Goal: Ask a question: Seek information or help from site administrators or community

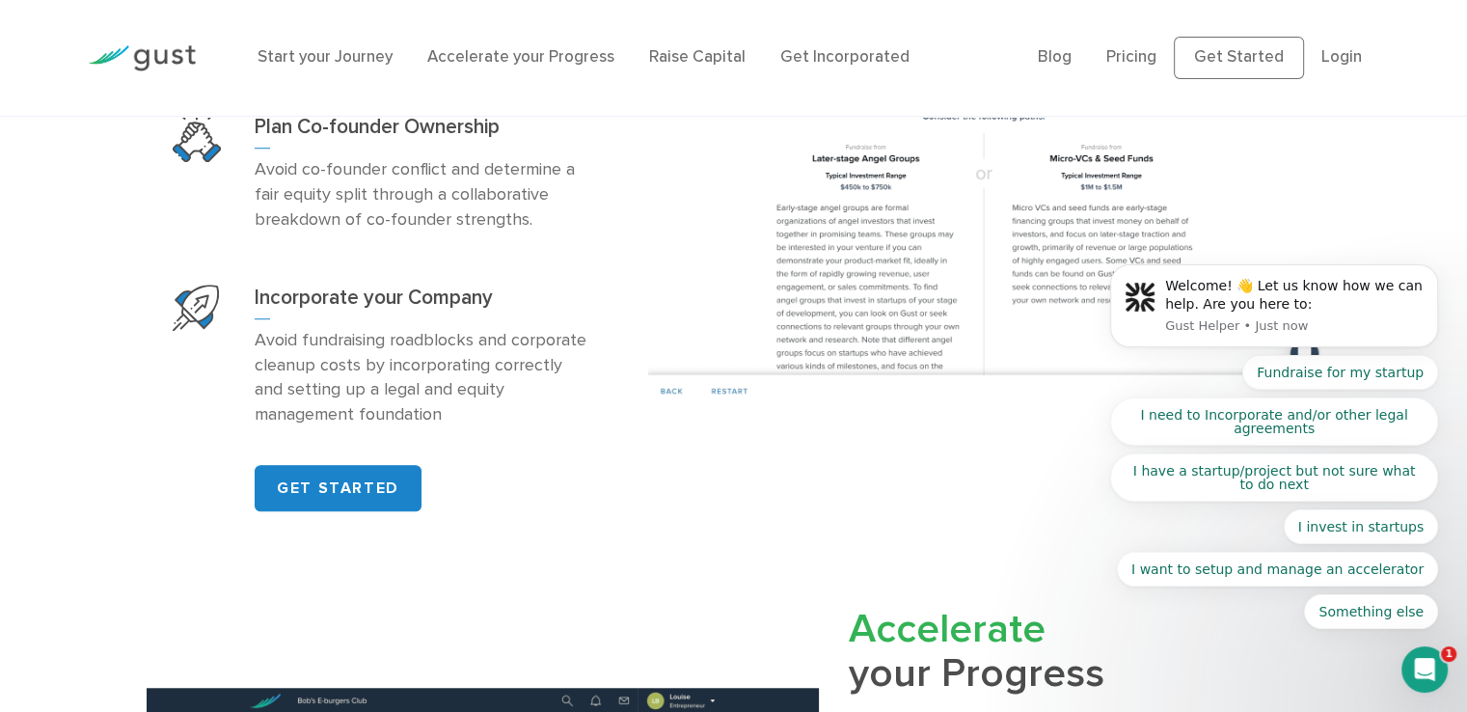
scroll to position [1447, 0]
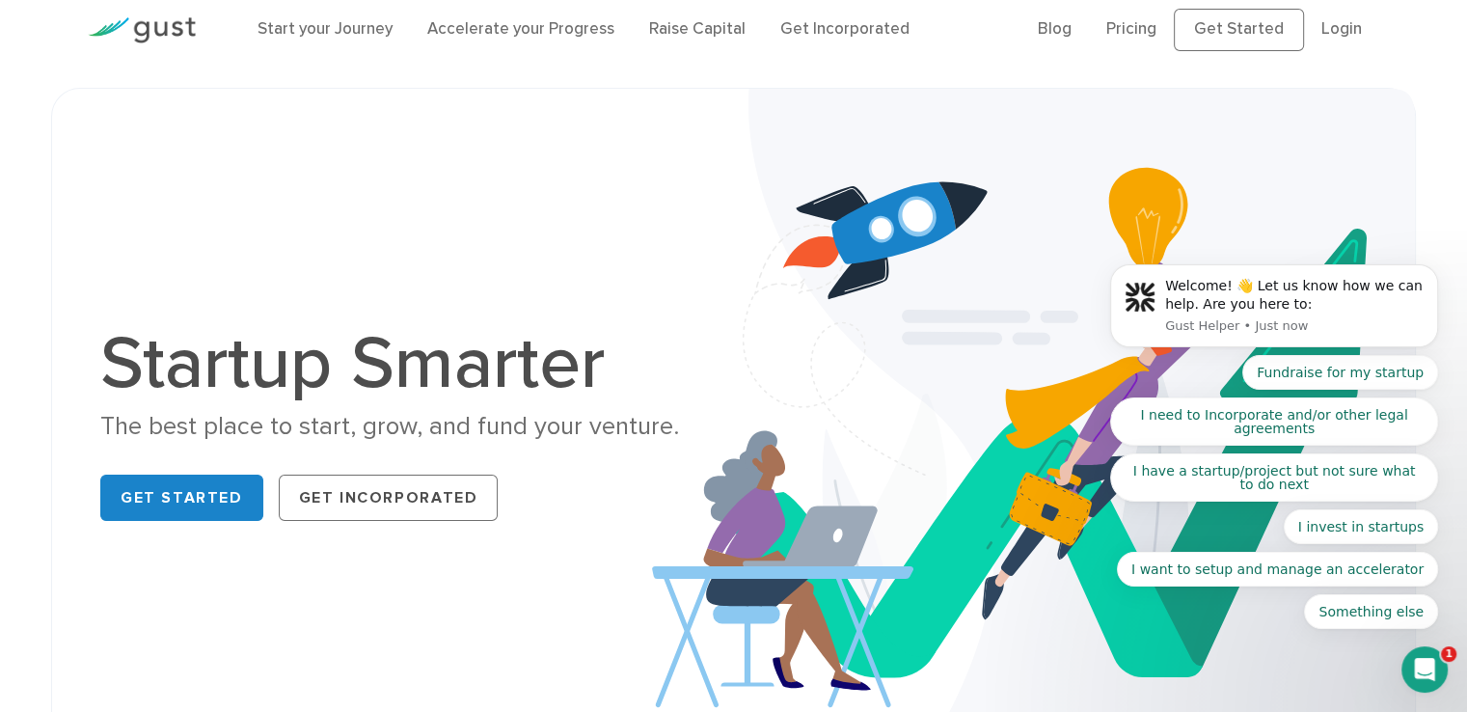
scroll to position [0, 0]
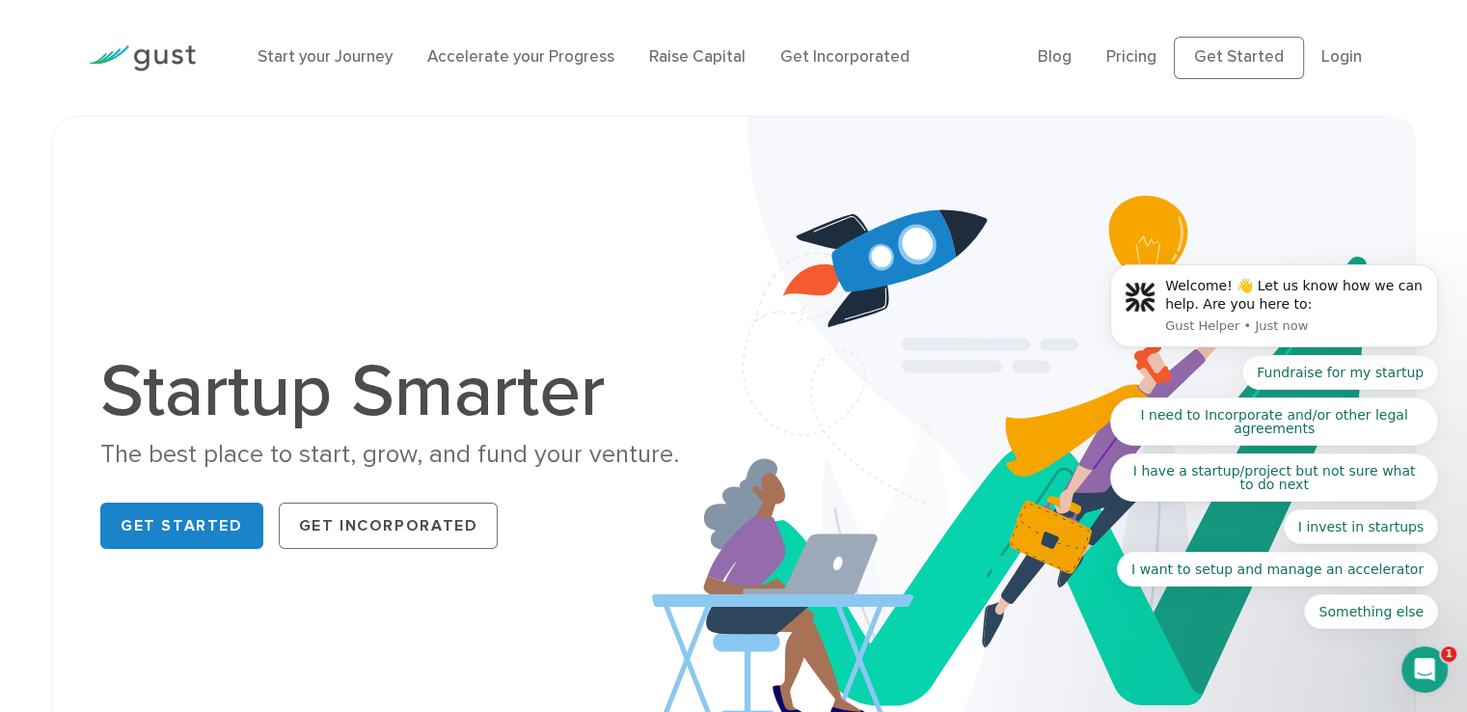
click at [1340, 53] on body "Welcome! 👋 Let us know how we can help. Are you here to: Gust Helper • Just now…" at bounding box center [1274, 312] width 370 height 679
click at [1322, 68] on body "Welcome! 👋 Let us know how we can help. Are you here to: Gust Helper • 1m ago F…" at bounding box center [1274, 312] width 370 height 679
click at [1329, 55] on body "Welcome! 👋 Let us know how we can help. Are you here to: Gust Helper • 1m ago F…" at bounding box center [1274, 312] width 370 height 679
click at [1437, 664] on icon "Open Intercom Messenger" at bounding box center [1426, 670] width 32 height 32
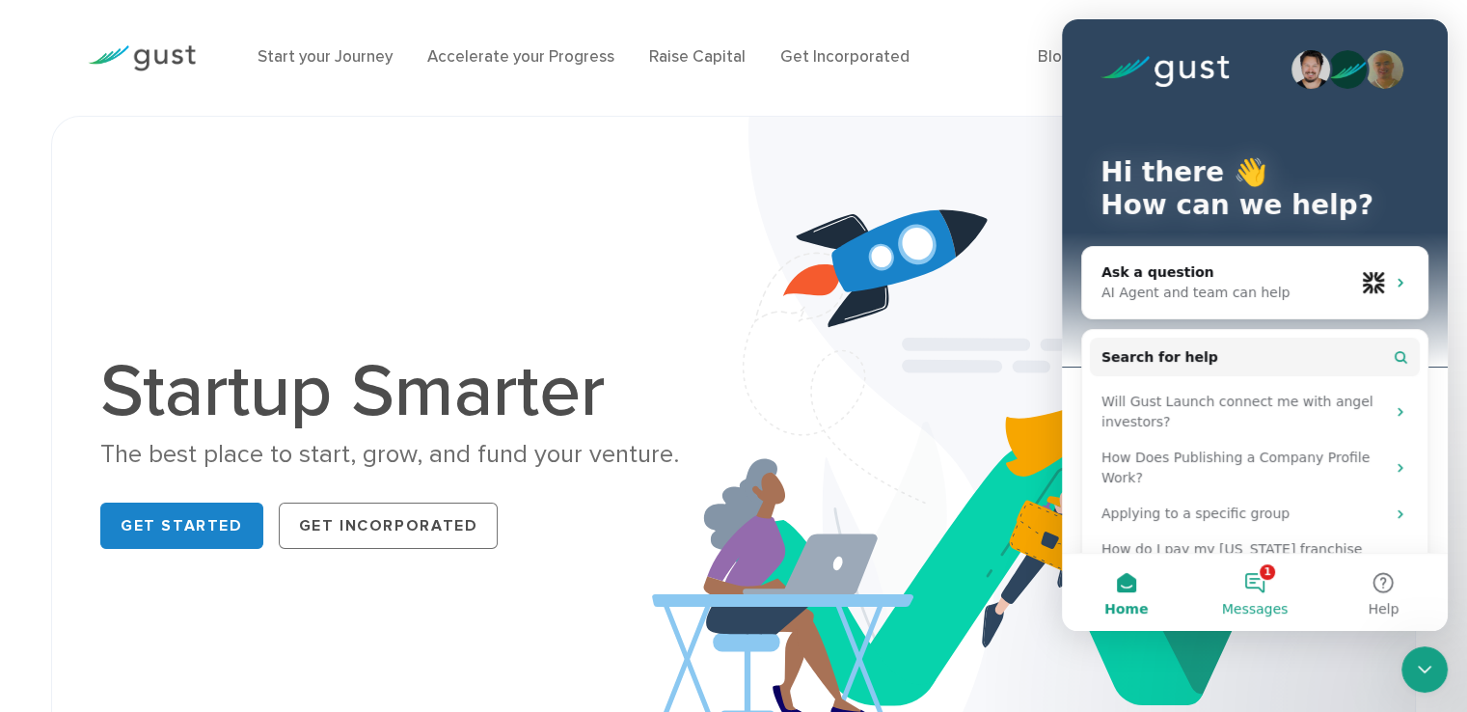
click at [1277, 576] on button "1 Messages" at bounding box center [1255, 592] width 128 height 77
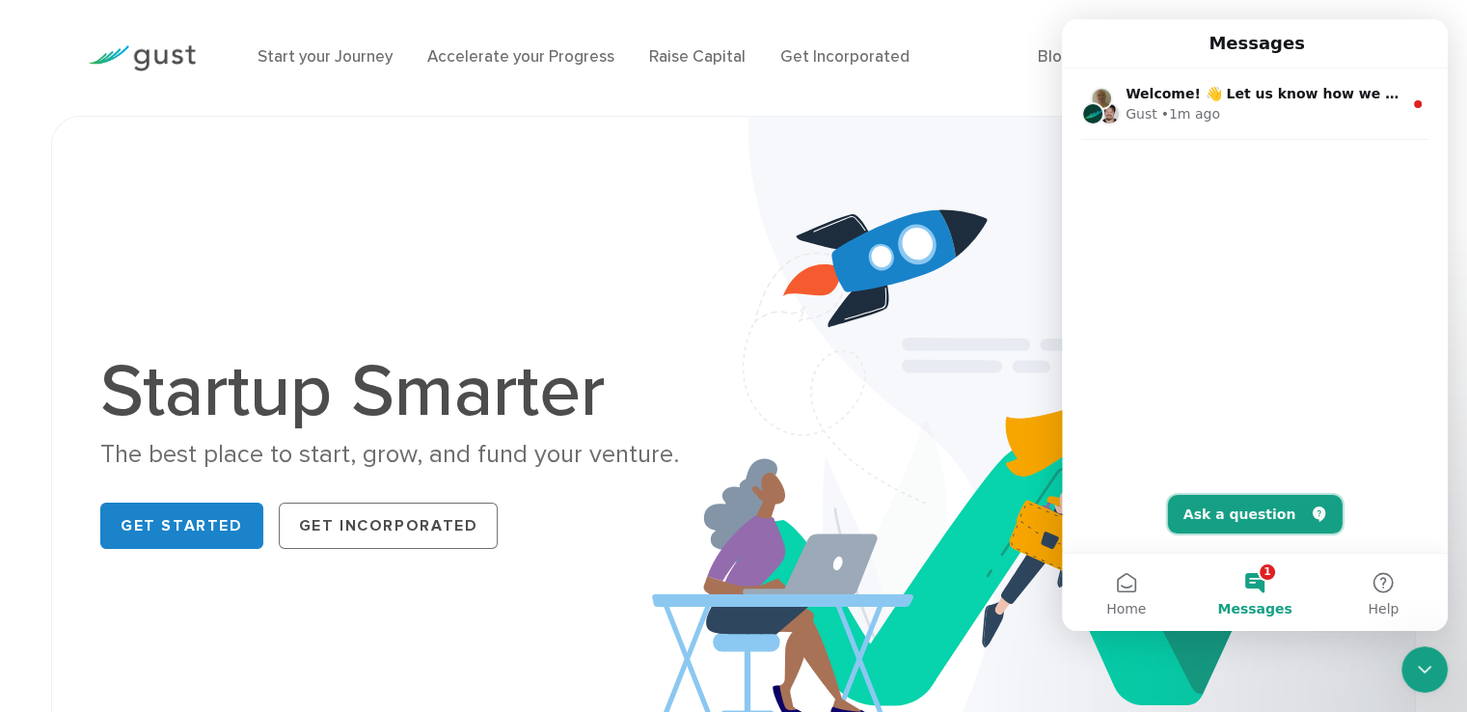
click at [1257, 514] on button "Ask a question" at bounding box center [1255, 514] width 175 height 39
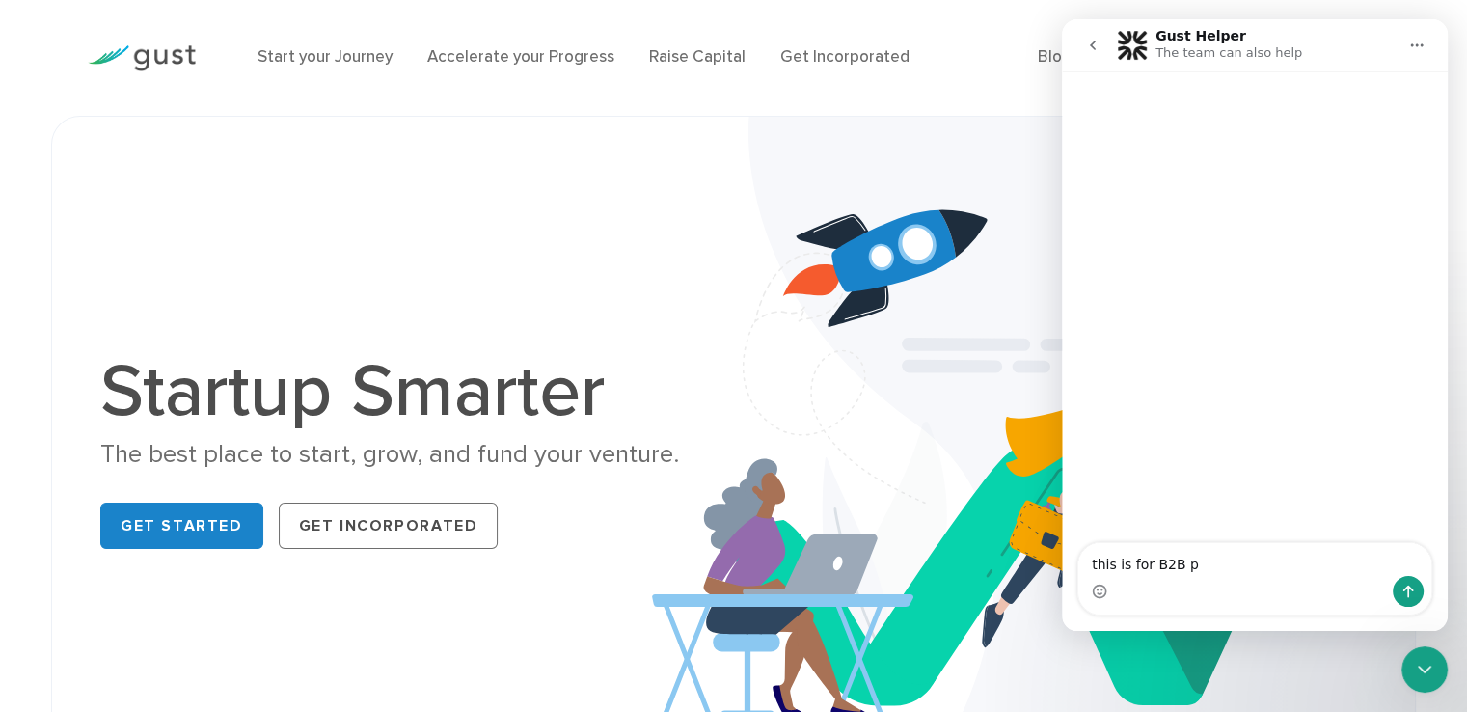
drag, startPoint x: 1198, startPoint y: 541, endPoint x: 1193, endPoint y: 557, distance: 16.2
click at [1194, 555] on div "this is for B2B p this is for B2B p" at bounding box center [1255, 578] width 355 height 73
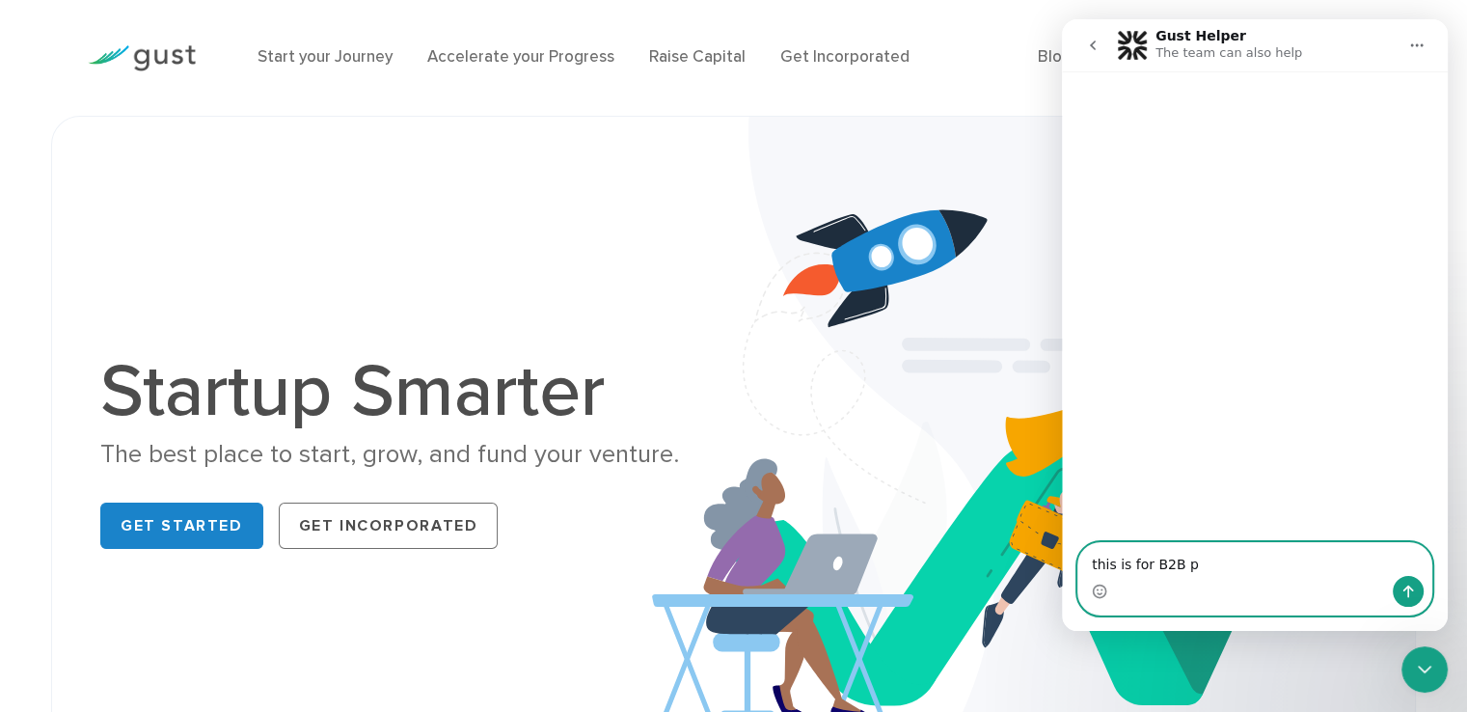
click at [1190, 564] on textarea "this is for B2B p" at bounding box center [1255, 559] width 353 height 33
click at [1089, 571] on textarea "this is for B2B product listing" at bounding box center [1255, 559] width 353 height 33
drag, startPoint x: 1137, startPoint y: 564, endPoint x: 1153, endPoint y: 606, distance: 44.3
click at [1137, 566] on textarea "is this is for B2B product listing" at bounding box center [1255, 559] width 353 height 33
type textarea "is this website for B2B product listing"
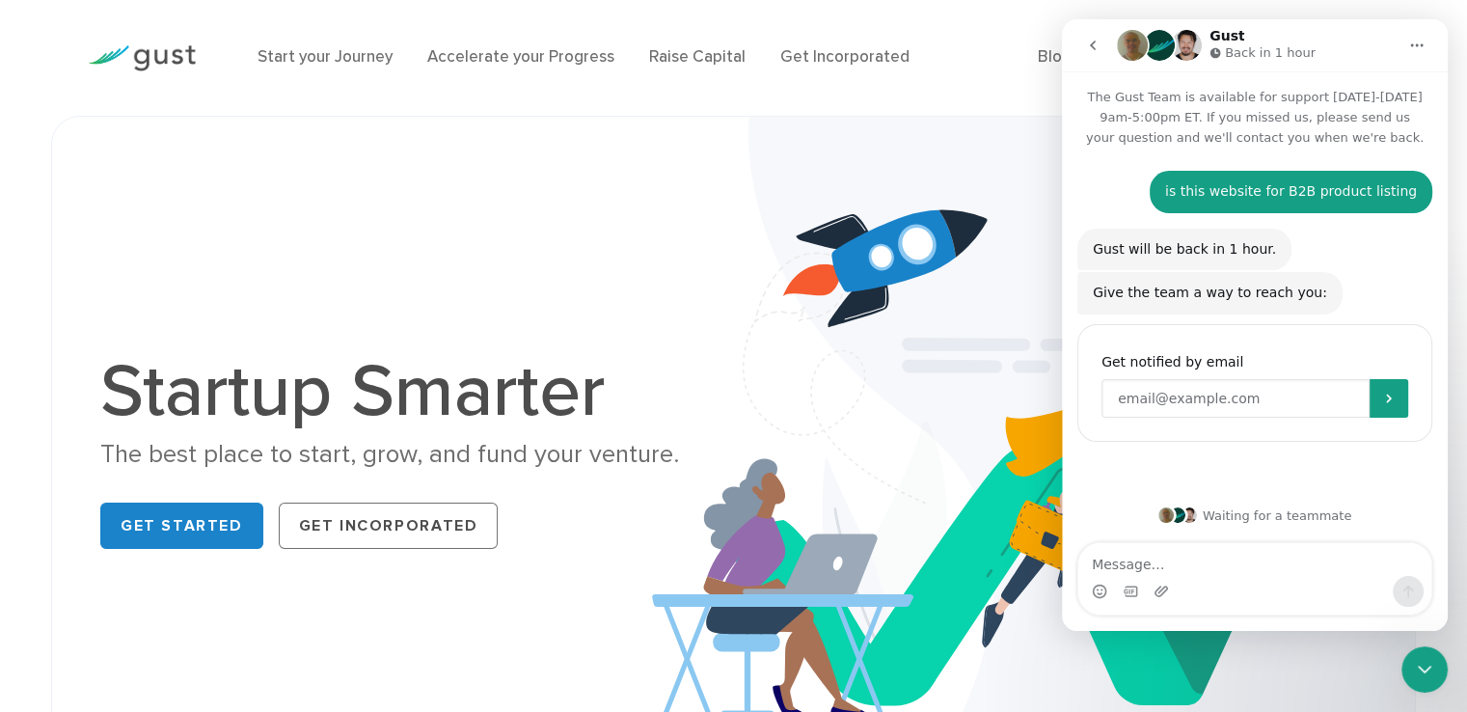
click at [1231, 402] on input "Enter your email" at bounding box center [1236, 398] width 268 height 39
type input "[EMAIL_ADDRESS][DOMAIN_NAME]"
click at [1398, 402] on button "Submit" at bounding box center [1389, 398] width 39 height 39
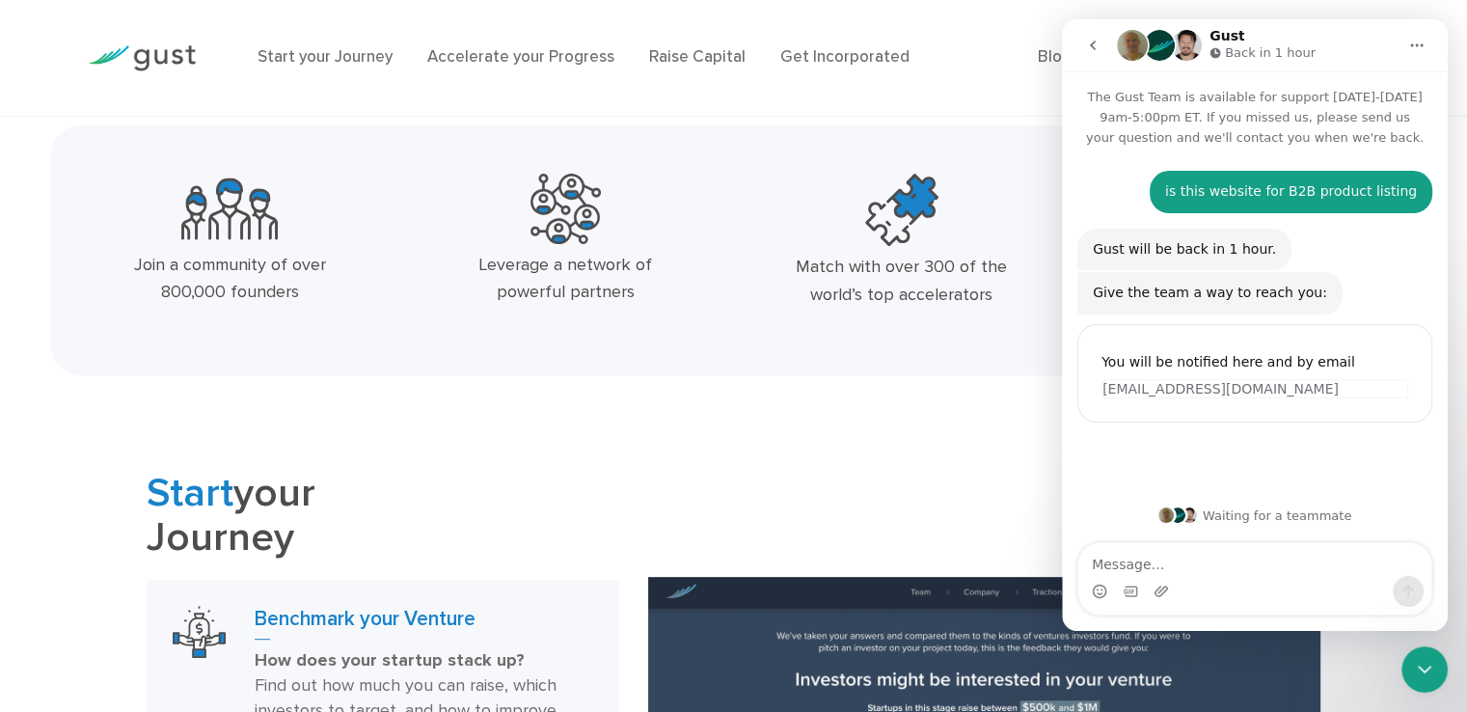
scroll to position [868, 0]
